Goal: Check status: Check status

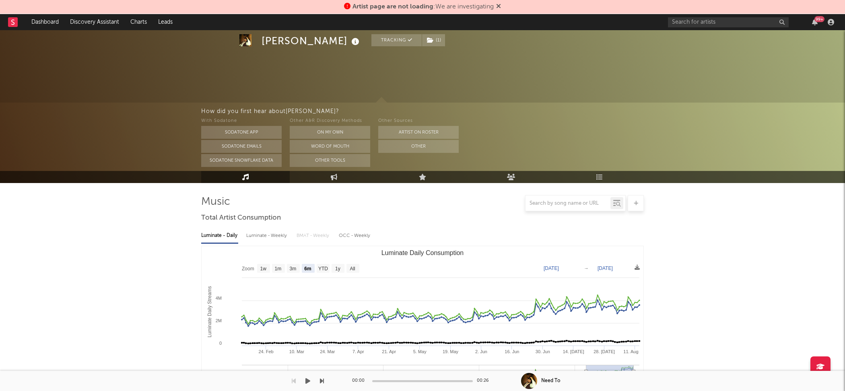
select select "6m"
select select "1w"
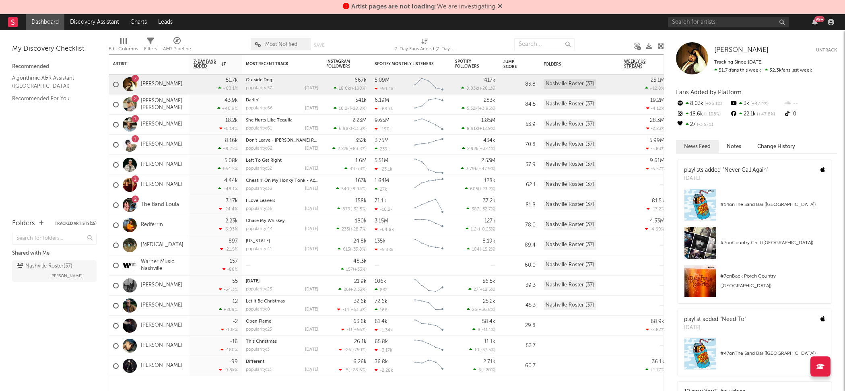
click at [147, 85] on link "[PERSON_NAME]" at bounding box center [161, 84] width 41 height 7
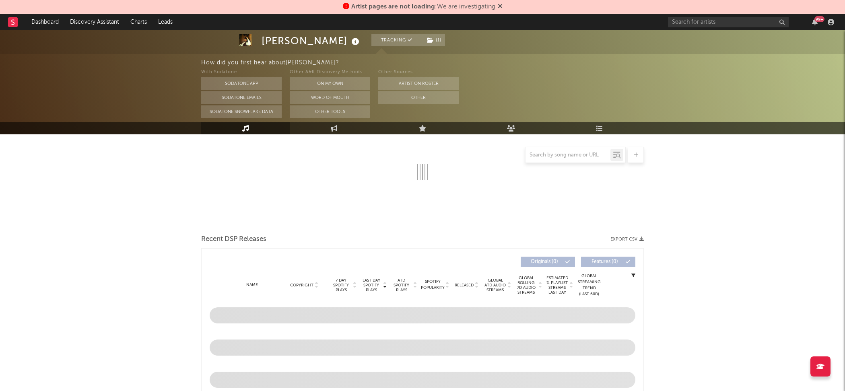
scroll to position [184, 0]
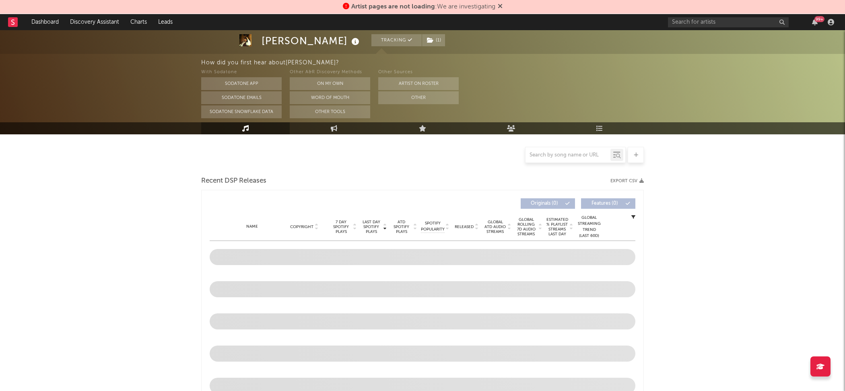
select select "6m"
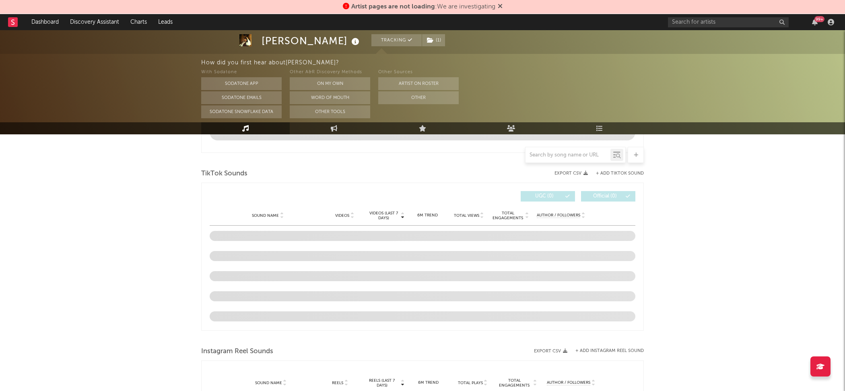
scroll to position [504, 0]
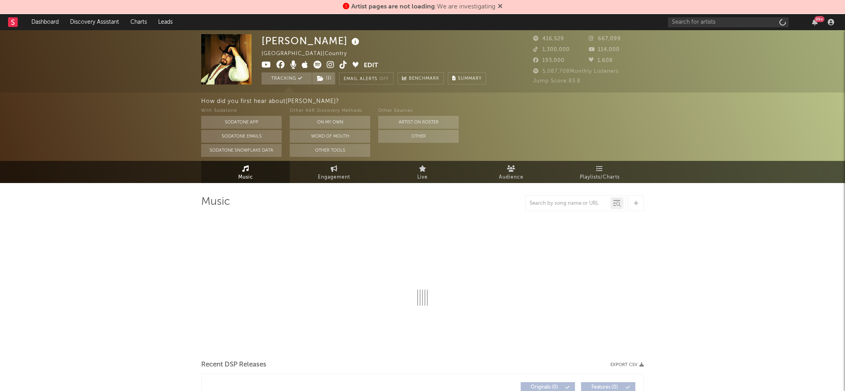
select select "6m"
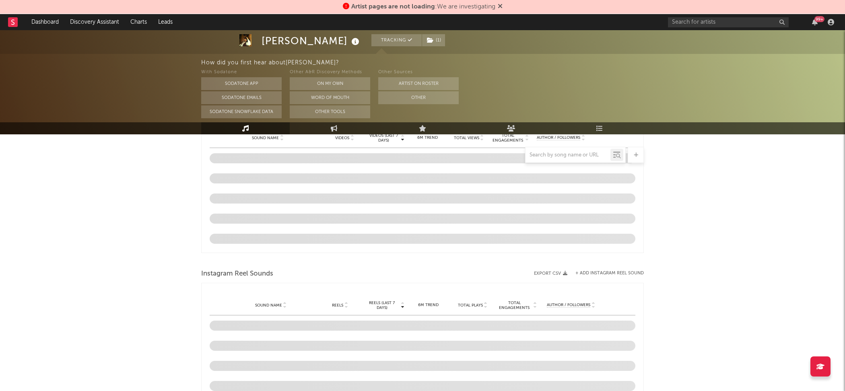
scroll to position [517, 0]
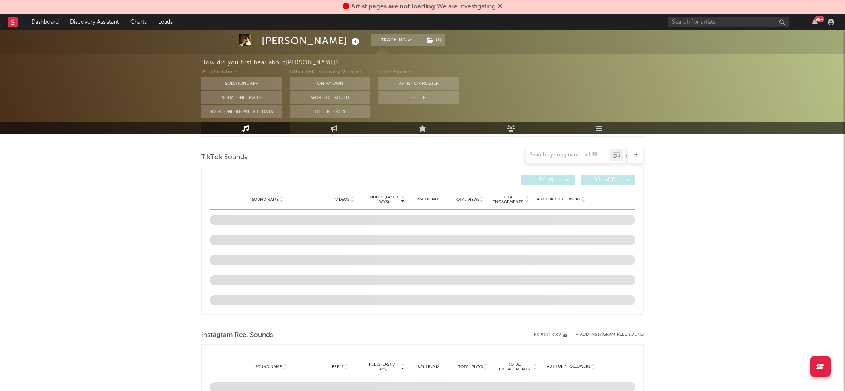
click at [231, 158] on div at bounding box center [422, 155] width 442 height 16
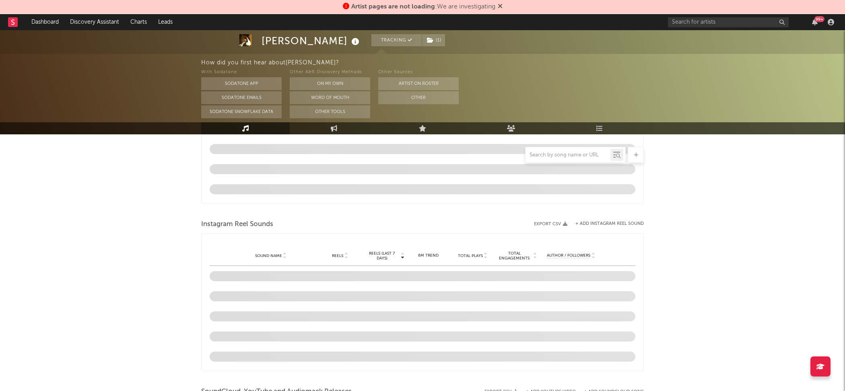
scroll to position [725, 0]
